Goal: Transaction & Acquisition: Subscribe to service/newsletter

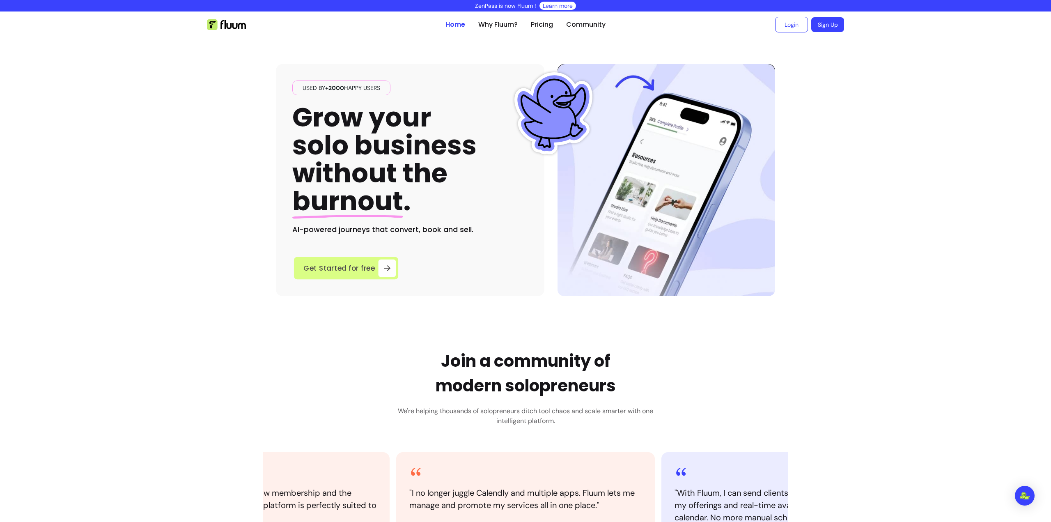
click at [382, 266] on icon at bounding box center [386, 267] width 9 height 9
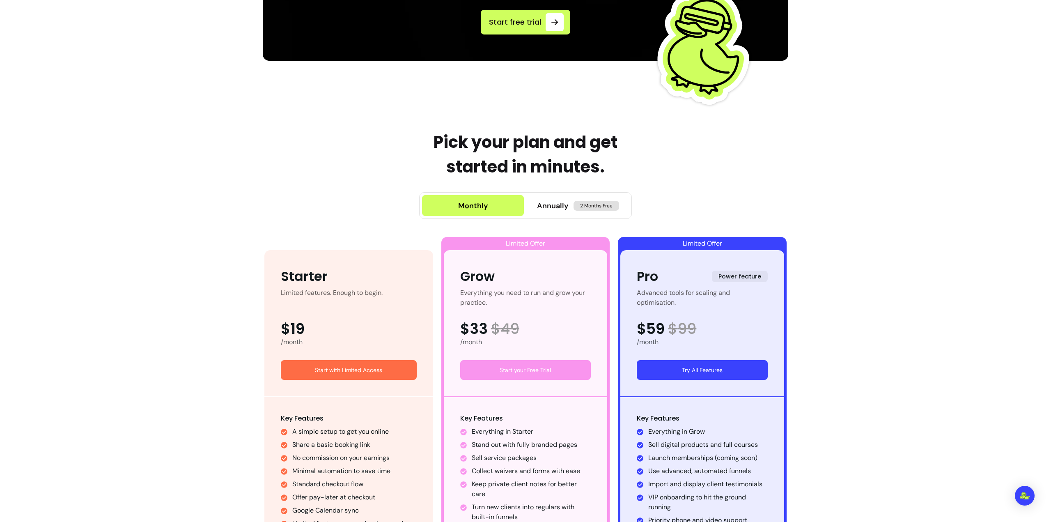
scroll to position [369, 0]
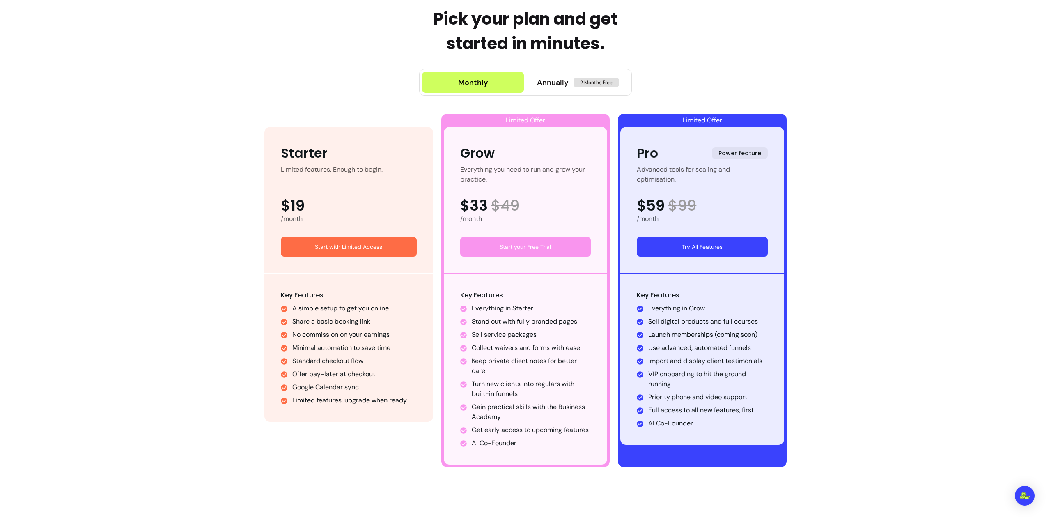
click at [364, 251] on link "Start with Limited Access" at bounding box center [349, 247] width 136 height 20
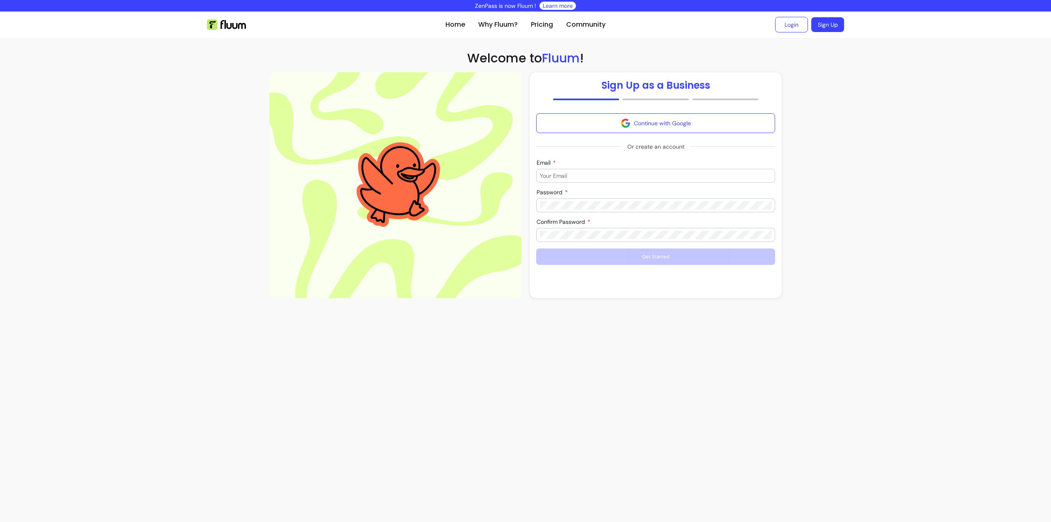
click at [570, 179] on input "Email" at bounding box center [656, 176] width 232 height 8
click at [396, 200] on img at bounding box center [395, 185] width 99 height 102
